Goal: Communication & Community: Ask a question

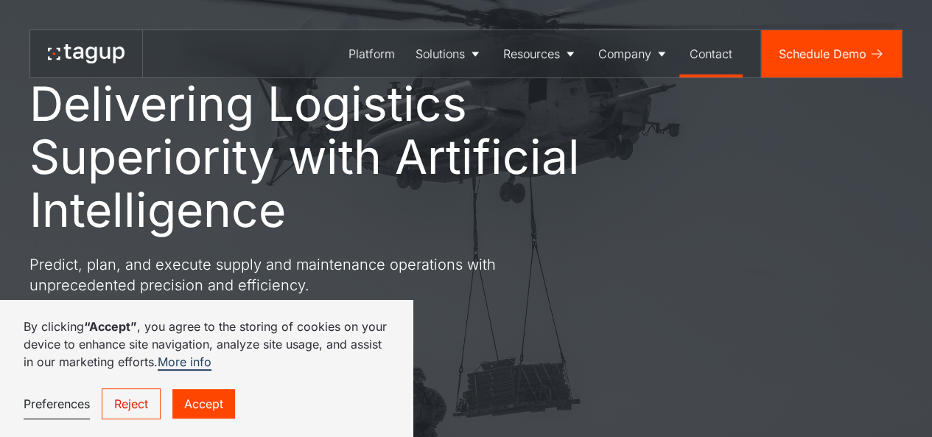
click at [714, 53] on div "Contact" at bounding box center [711, 54] width 43 height 18
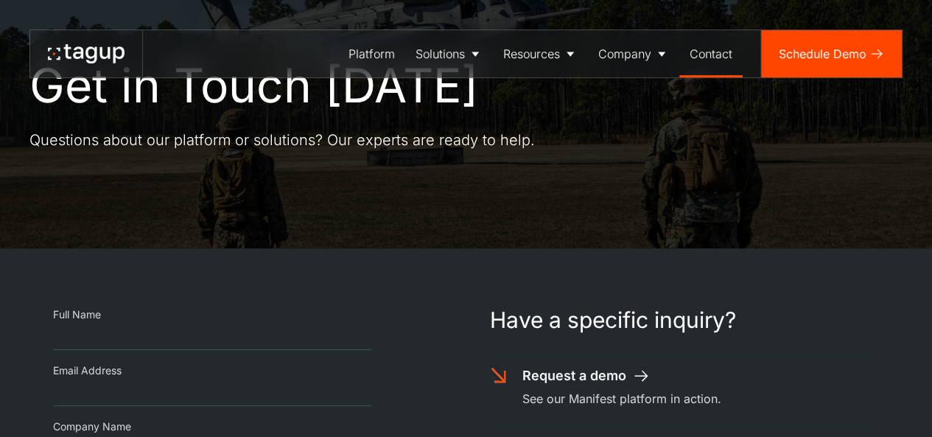
scroll to position [147, 0]
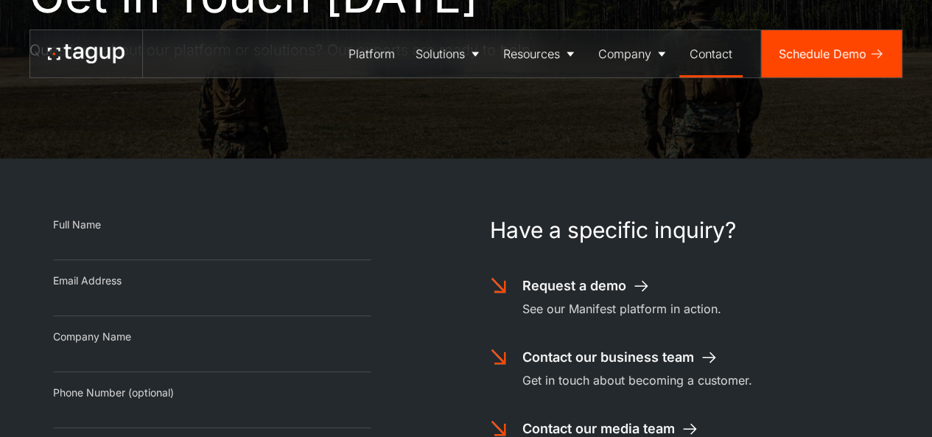
click at [88, 239] on input "Contact page" at bounding box center [212, 246] width 318 height 28
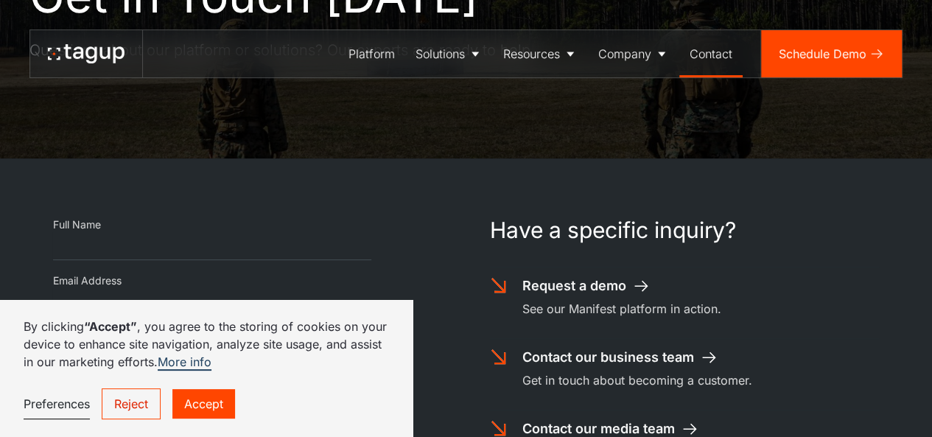
type input "**********"
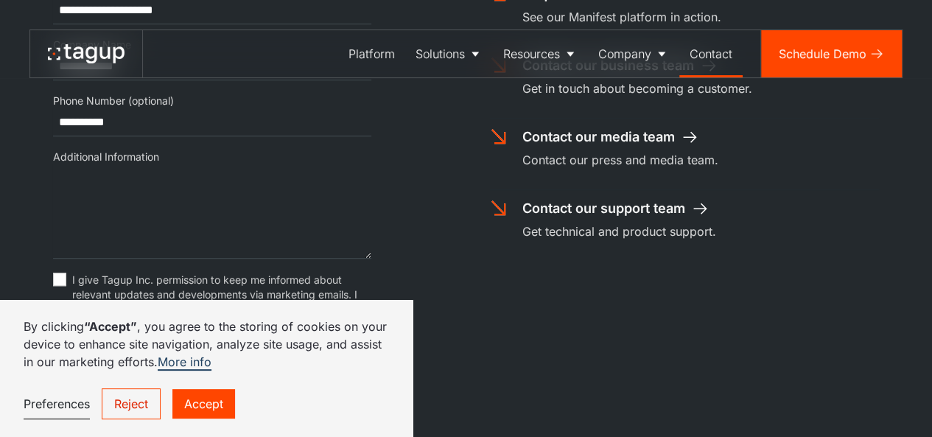
scroll to position [516, 0]
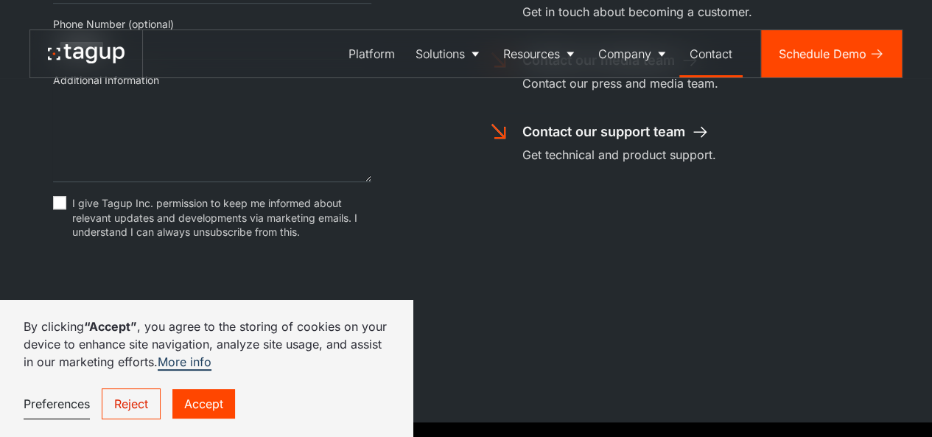
drag, startPoint x: 65, startPoint y: 208, endPoint x: 85, endPoint y: 210, distance: 20.0
click at [64, 208] on div "Contact page" at bounding box center [59, 202] width 13 height 13
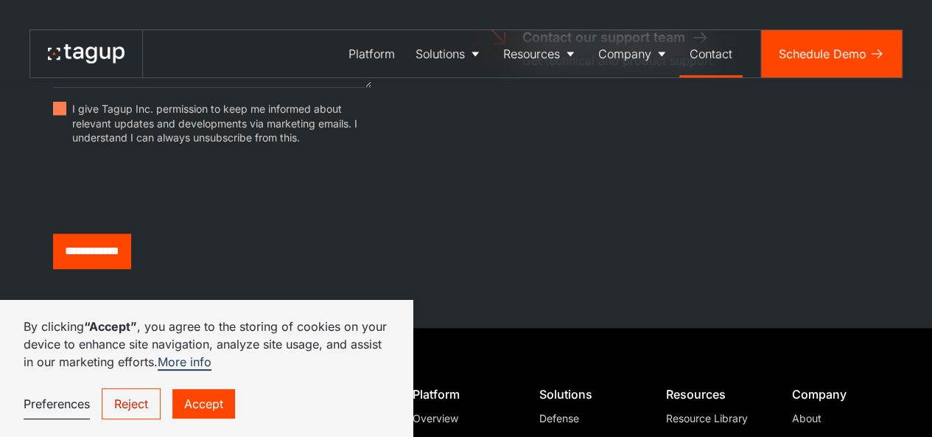
scroll to position [663, 0]
